Goal: Information Seeking & Learning: Learn about a topic

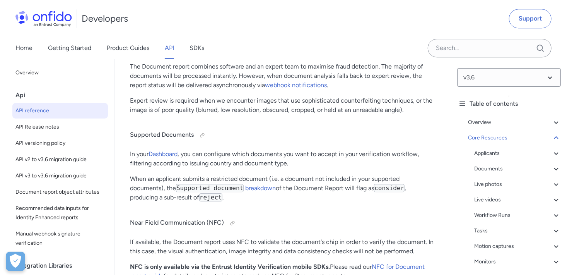
scroll to position [32229, 0]
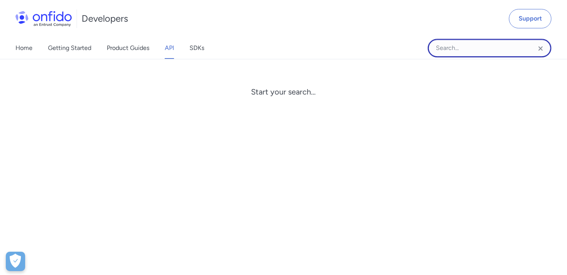
click at [475, 49] on input "Onfido search input field" at bounding box center [490, 48] width 124 height 19
type input "json"
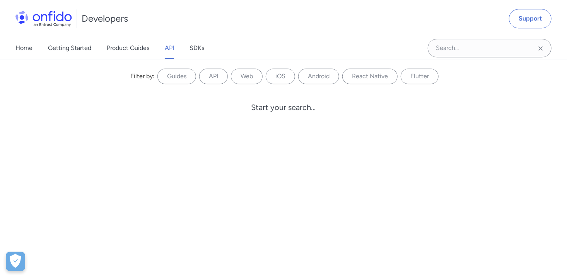
click at [170, 51] on link "API" at bounding box center [169, 48] width 9 height 22
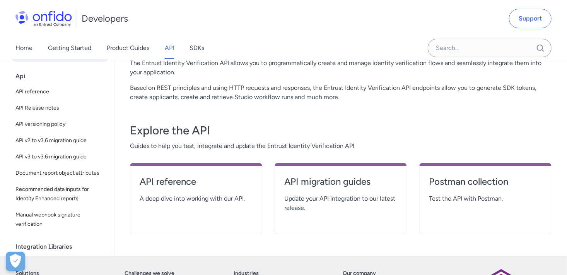
scroll to position [77, 0]
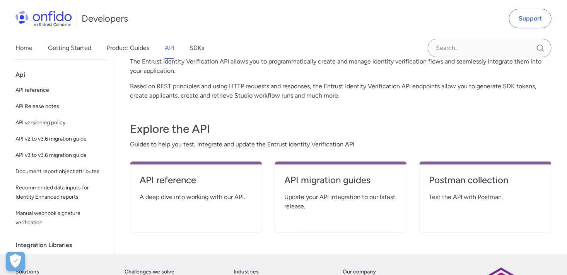
scroll to position [31340, 0]
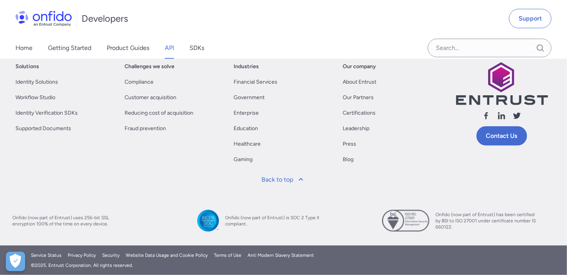
select select "http"
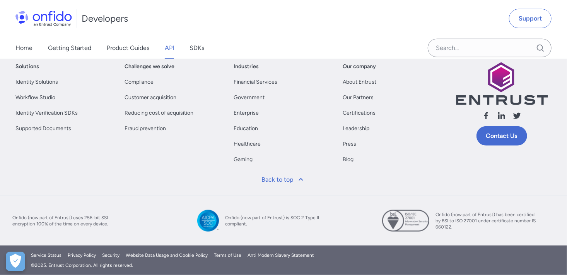
select select "http"
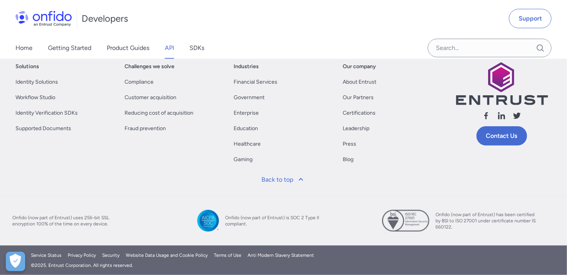
select select "http"
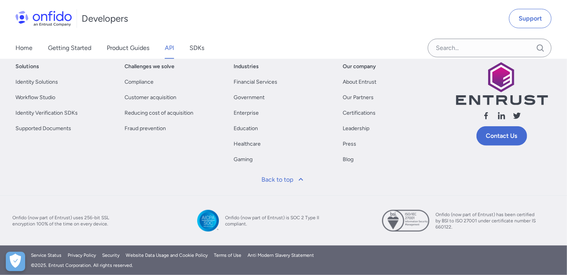
select select "http"
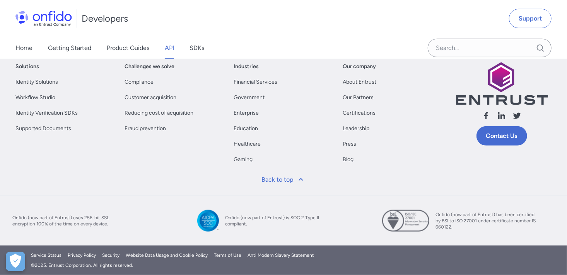
select select "http"
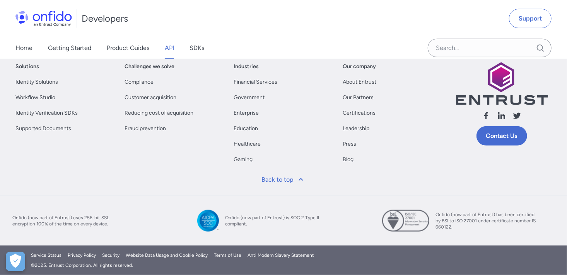
select select "http"
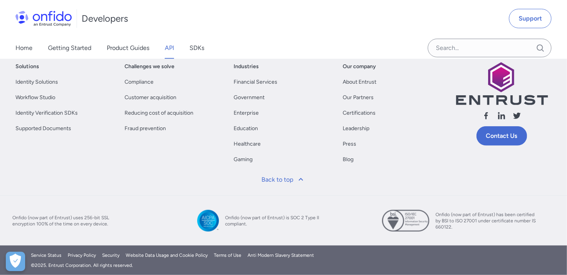
select select "http"
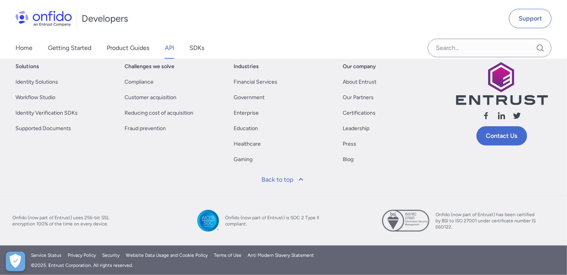
select select "http"
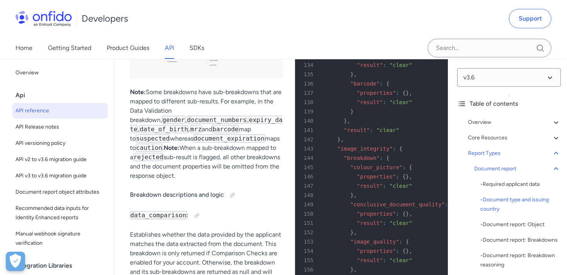
scroll to position [33931, 0]
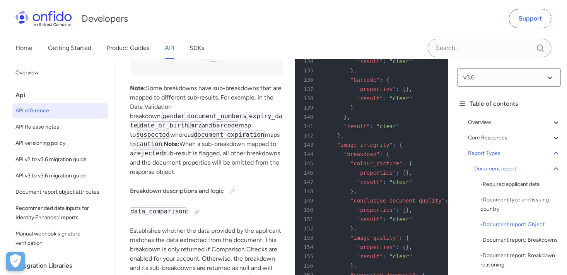
click at [323, 15] on div "Developers Support" at bounding box center [283, 18] width 567 height 37
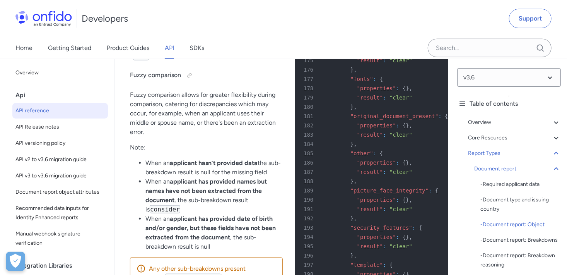
scroll to position [34318, 0]
